Goal: Task Accomplishment & Management: Use online tool/utility

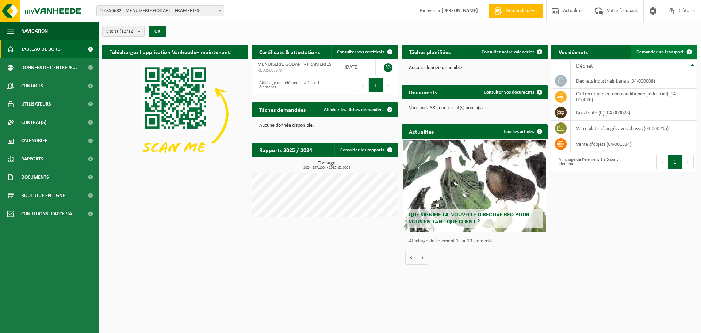
click at [653, 50] on span "Demander un transport" at bounding box center [659, 52] width 47 height 5
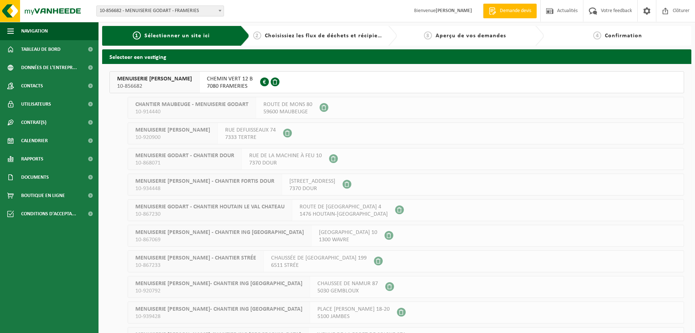
click at [207, 84] on span "7080 FRAMERIES" at bounding box center [230, 85] width 46 height 7
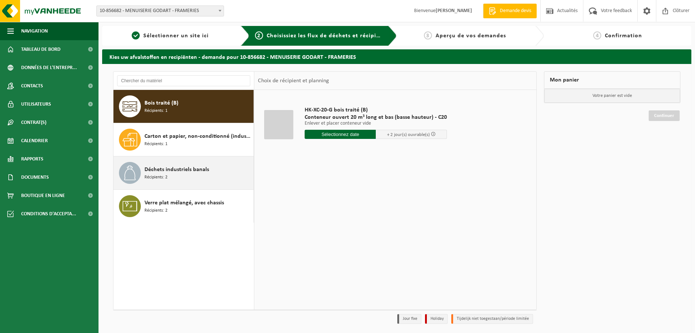
click at [193, 171] on span "Déchets industriels banals" at bounding box center [177, 169] width 65 height 9
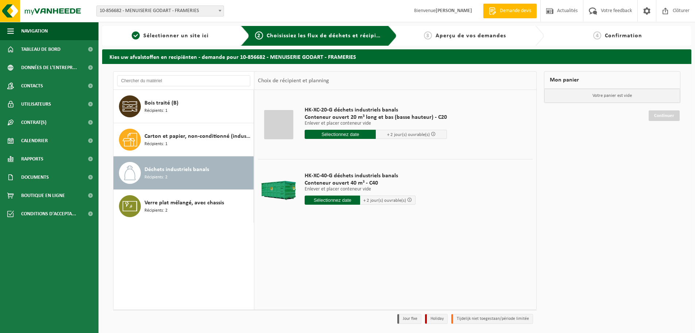
click at [340, 133] on input "text" at bounding box center [340, 134] width 71 height 9
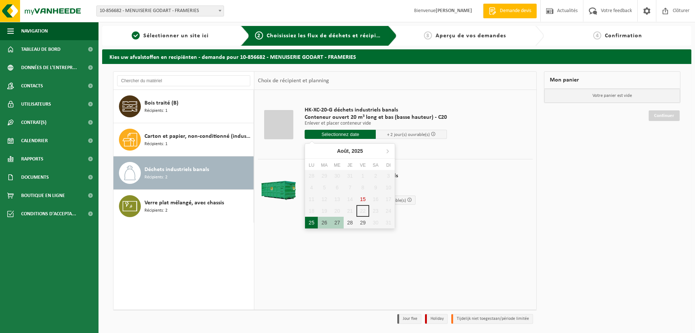
click at [311, 224] on div "25" at bounding box center [311, 222] width 13 height 12
type input "à partir de 2025-08-25"
type input "2025-08-25"
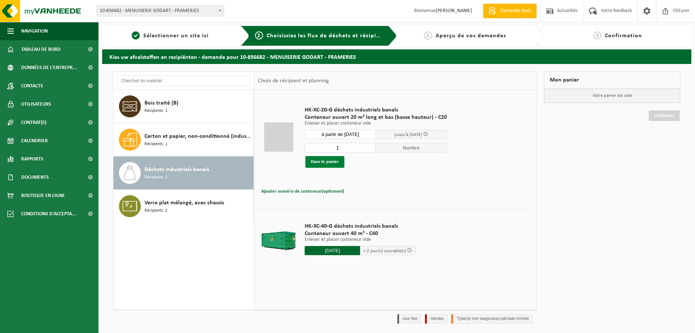
click at [331, 158] on button "Dans le panier" at bounding box center [325, 162] width 39 height 12
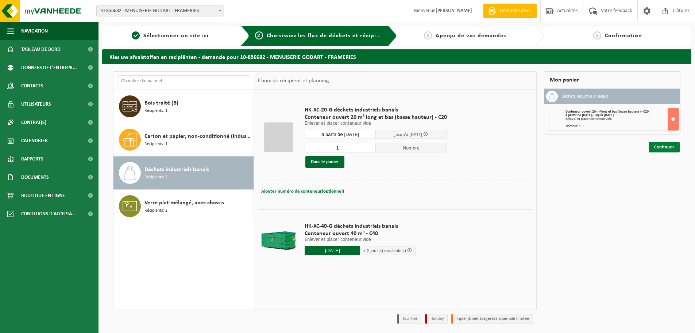
click at [668, 146] on link "Continuer" at bounding box center [664, 147] width 31 height 11
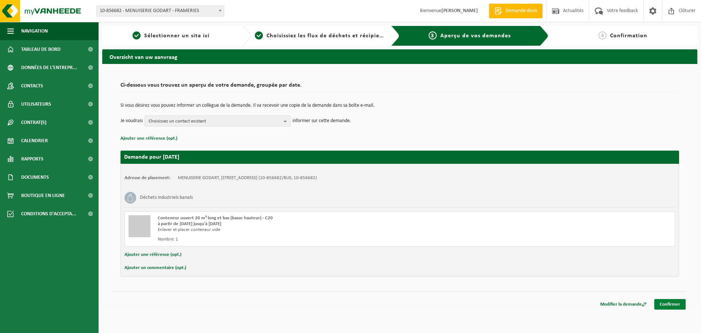
click at [667, 303] on link "Confirmer" at bounding box center [669, 304] width 31 height 11
